Goal: Find specific fact

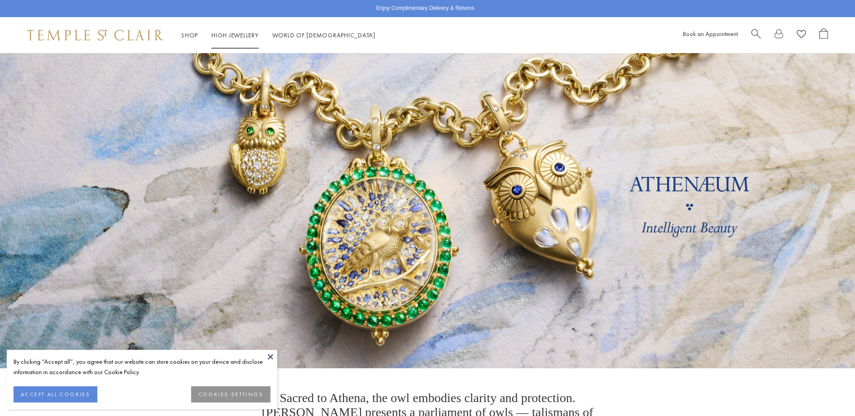
drag, startPoint x: 0, startPoint y: 0, endPoint x: 749, endPoint y: 31, distance: 750.1
click at [749, 31] on div "Book an Appointment" at bounding box center [755, 35] width 145 height 14
click at [753, 31] on span "Search" at bounding box center [755, 32] width 9 height 9
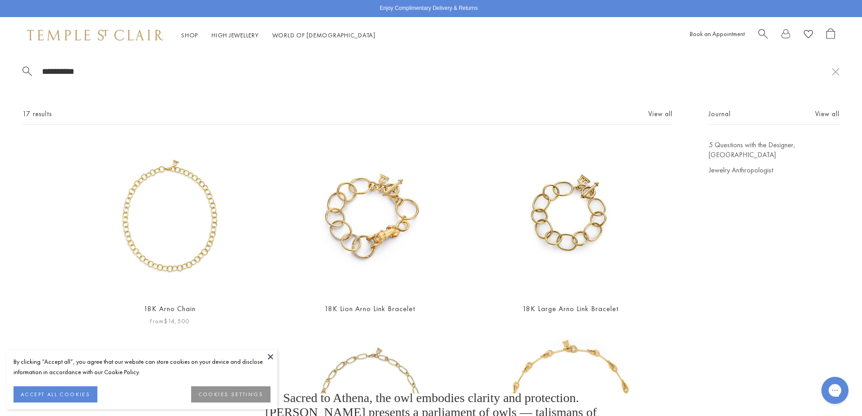
type input "**********"
click at [196, 299] on div "18K Arno Chain From $14,500" at bounding box center [169, 233] width 155 height 187
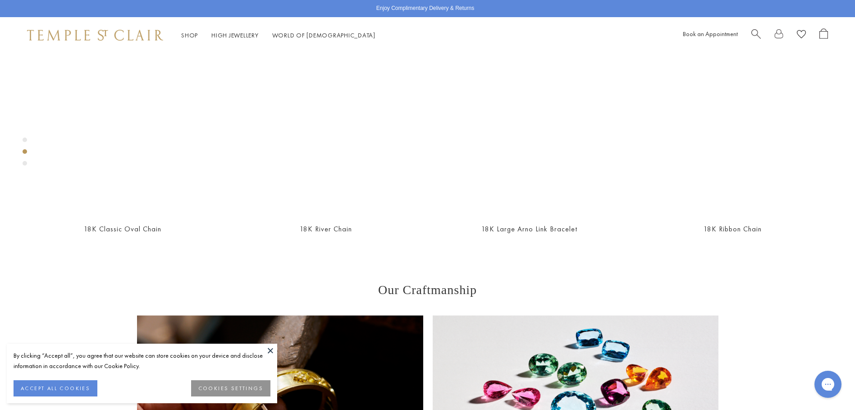
scroll to position [676, 0]
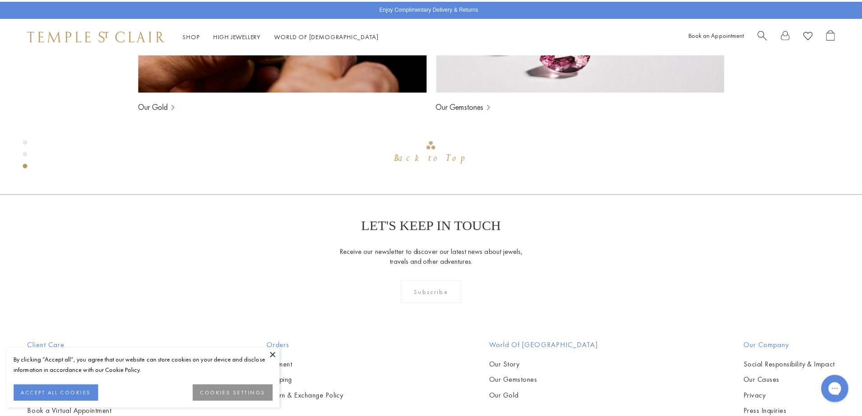
scroll to position [953, 0]
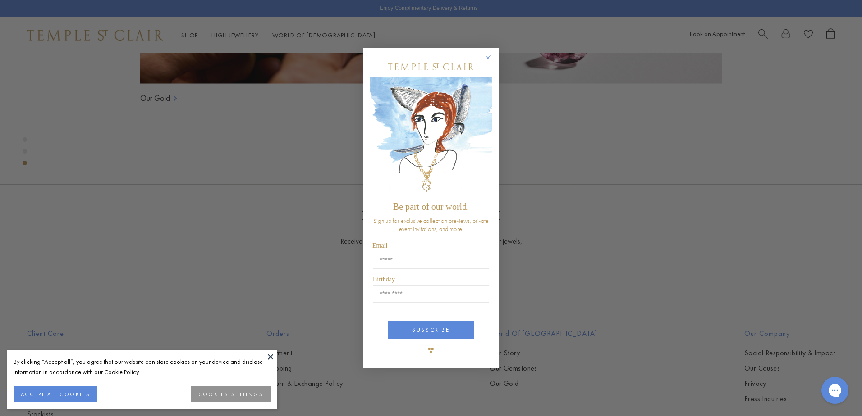
click at [487, 63] on icon "Close dialog" at bounding box center [487, 57] width 11 height 11
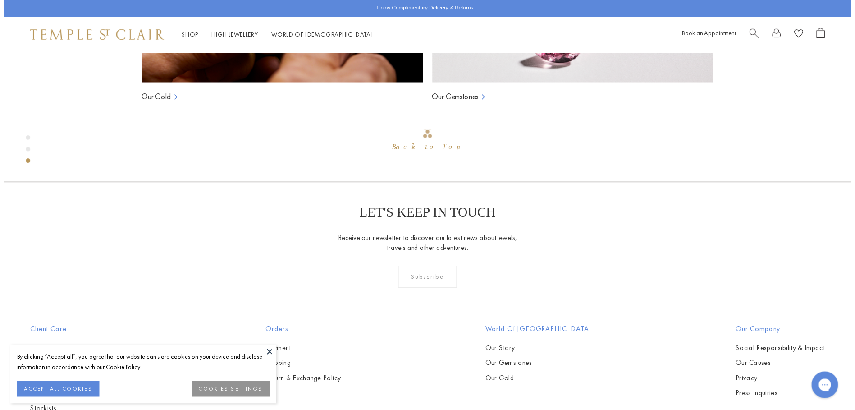
scroll to position [946, 0]
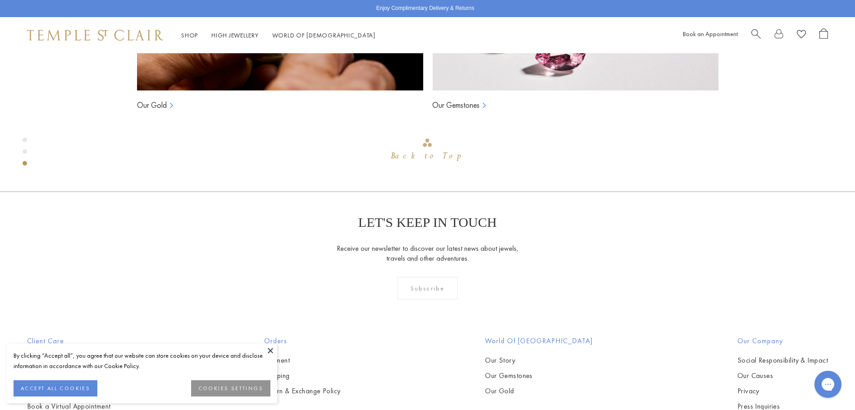
drag, startPoint x: 588, startPoint y: 350, endPoint x: 540, endPoint y: 352, distance: 47.8
drag, startPoint x: 540, startPoint y: 352, endPoint x: 586, endPoint y: 347, distance: 46.2
drag, startPoint x: 584, startPoint y: 349, endPoint x: 538, endPoint y: 350, distance: 46.0
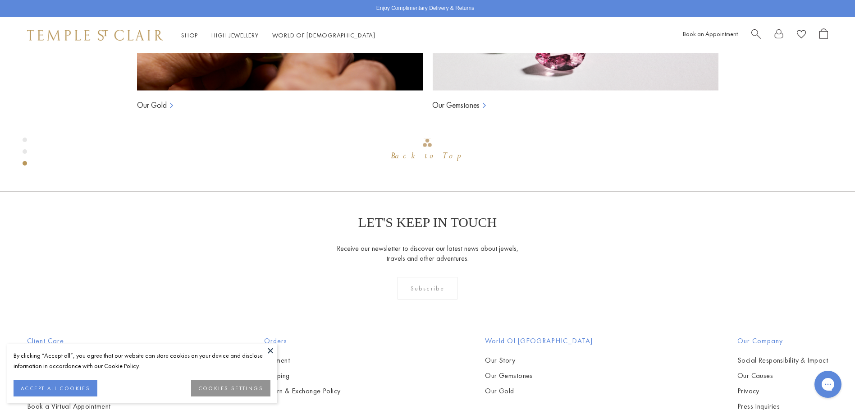
copy span "N88810-ARNO18"
